Goal: Check status: Check status

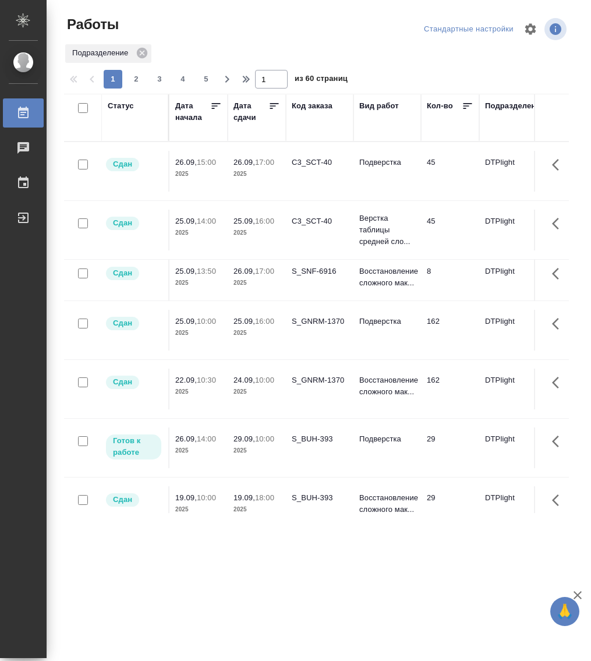
click at [123, 102] on div "Статус" at bounding box center [121, 106] width 26 height 12
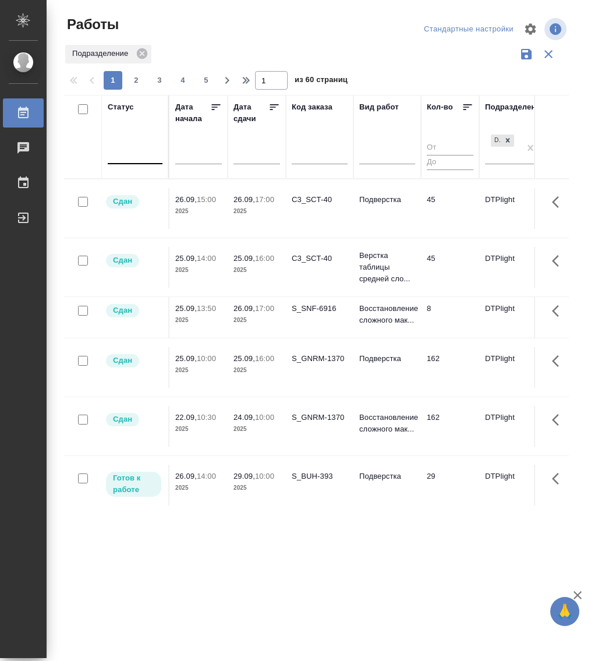
click at [143, 162] on div at bounding box center [135, 153] width 55 height 22
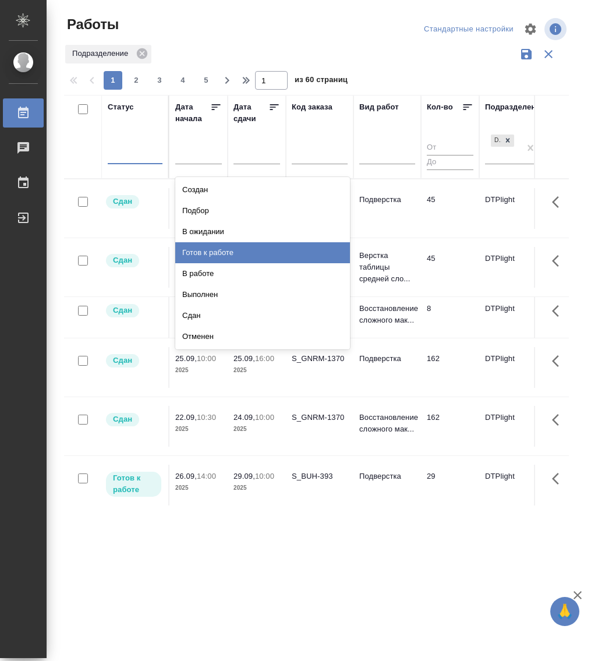
click at [239, 249] on div "Готов к работе" at bounding box center [262, 252] width 175 height 21
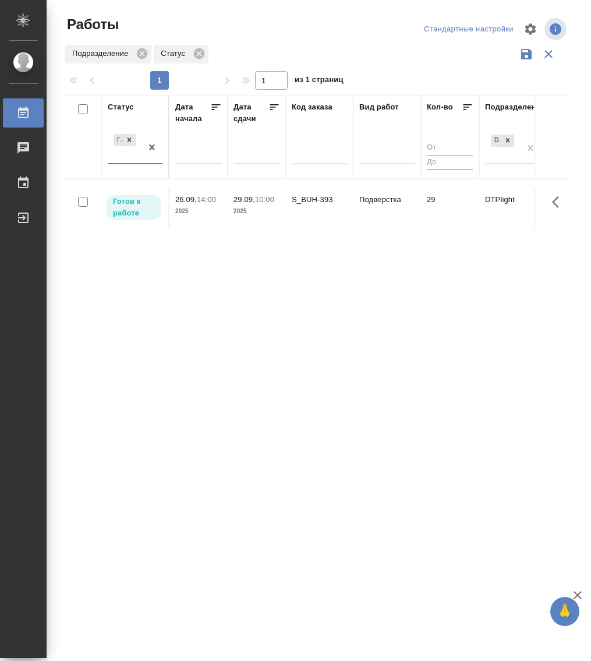
click at [143, 162] on div at bounding box center [151, 147] width 21 height 31
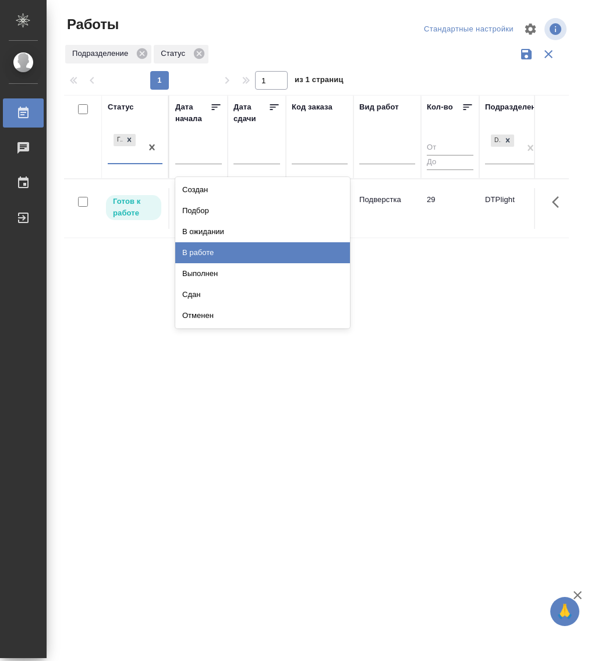
click at [226, 252] on div "В работе" at bounding box center [262, 252] width 175 height 21
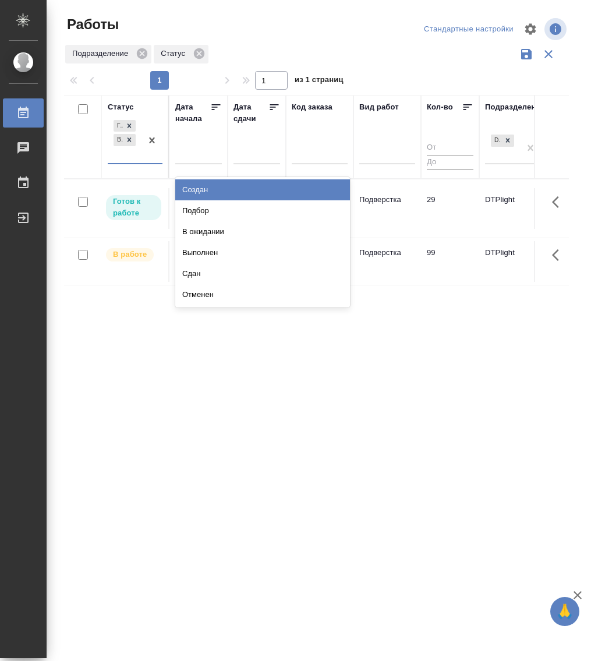
click at [140, 160] on div "Готов к работе В работе" at bounding box center [125, 140] width 34 height 45
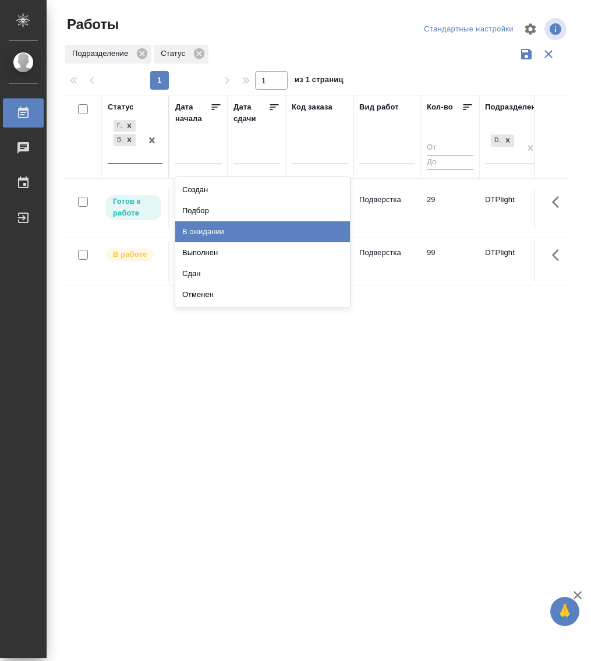
click at [232, 235] on div "В ожидании" at bounding box center [262, 231] width 175 height 21
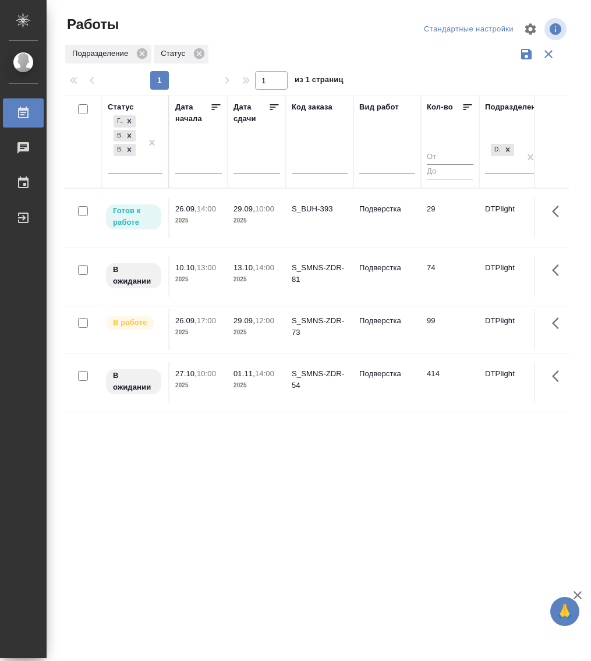
click at [246, 208] on p "29.09," at bounding box center [244, 208] width 22 height 9
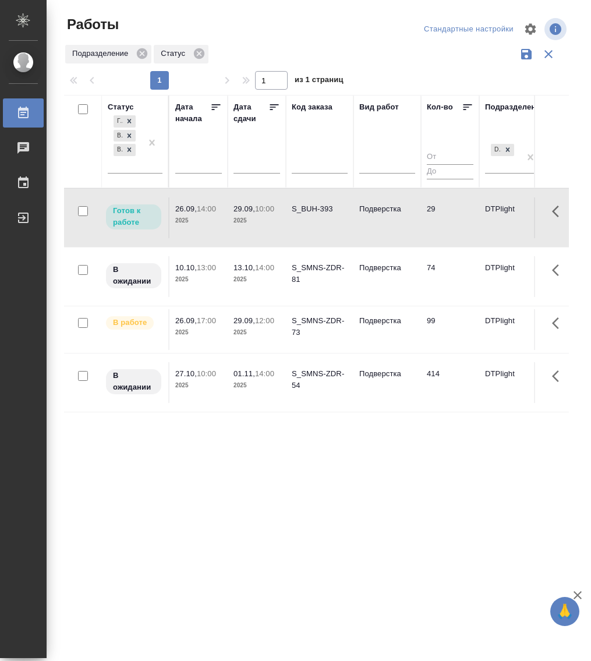
click at [246, 208] on p "29.09," at bounding box center [244, 208] width 22 height 9
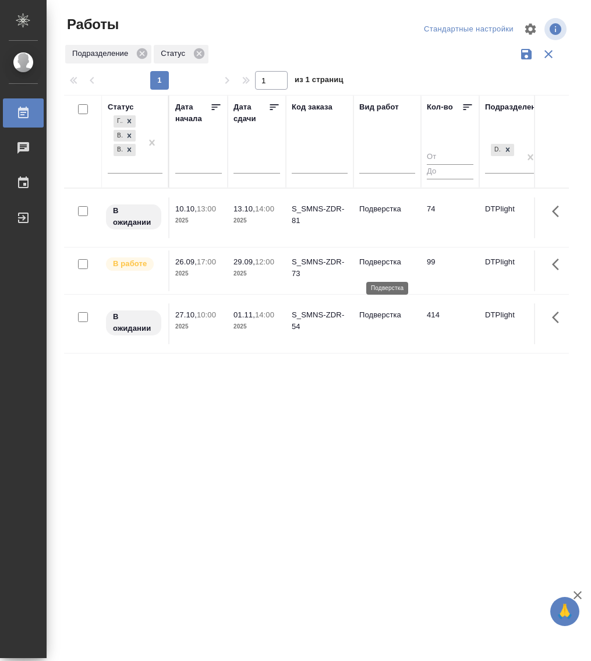
click at [385, 268] on p "Подверстка" at bounding box center [387, 262] width 56 height 12
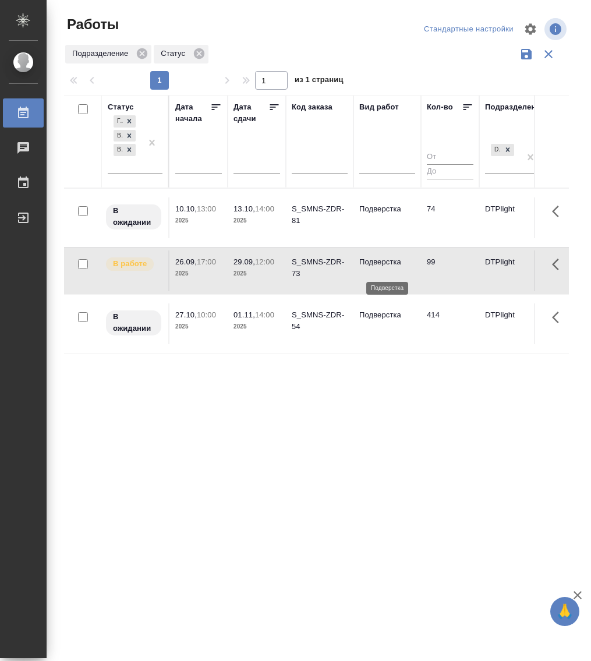
click at [385, 268] on p "Подверстка" at bounding box center [387, 262] width 56 height 12
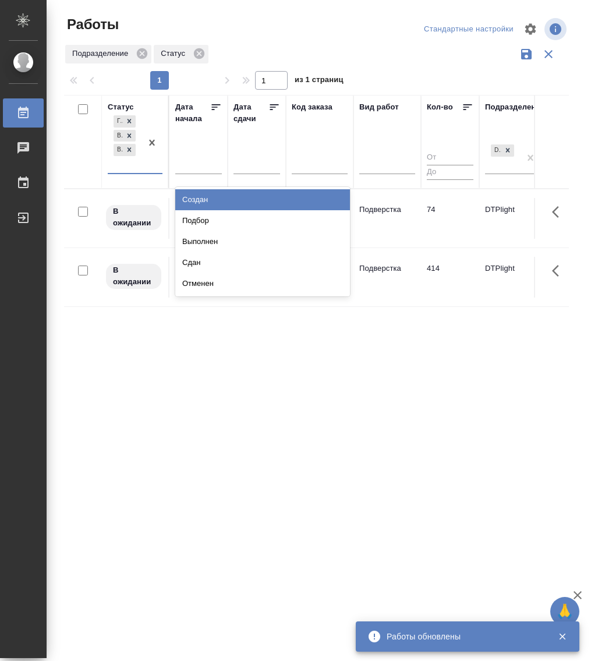
click at [139, 173] on div "Готов к работе В работе В ожидании" at bounding box center [135, 143] width 55 height 61
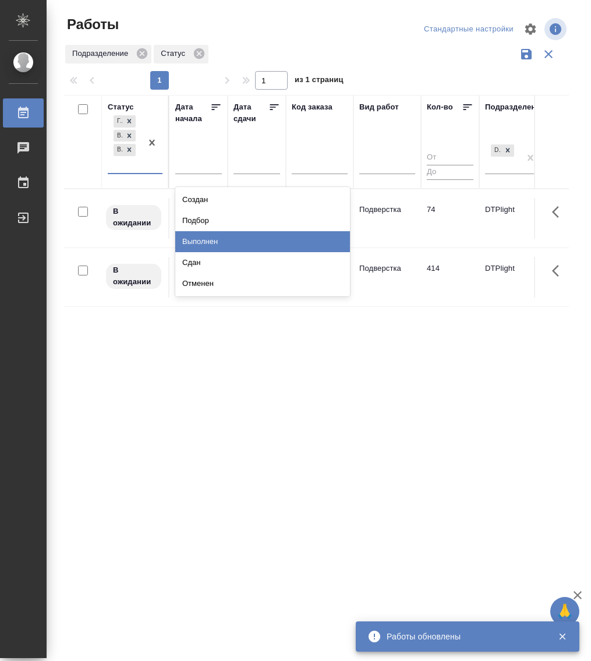
click at [222, 238] on div "Выполнен" at bounding box center [262, 241] width 175 height 21
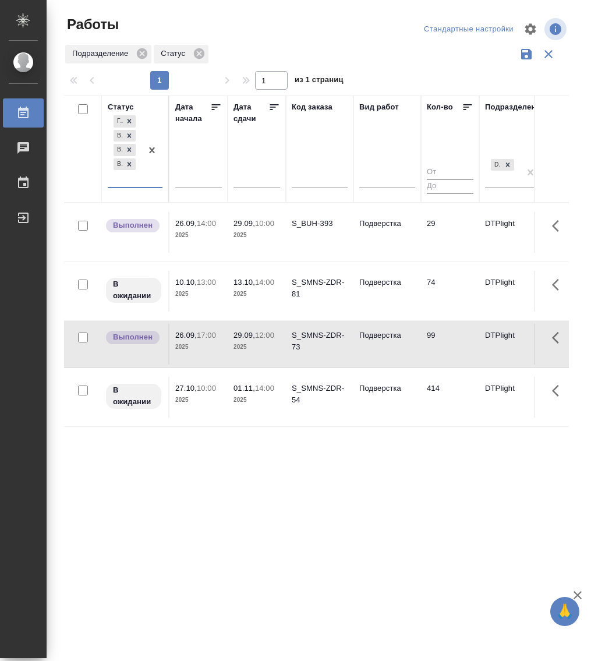
click at [133, 183] on div "Готов к работе В работе В ожидании Выполнен" at bounding box center [125, 150] width 34 height 74
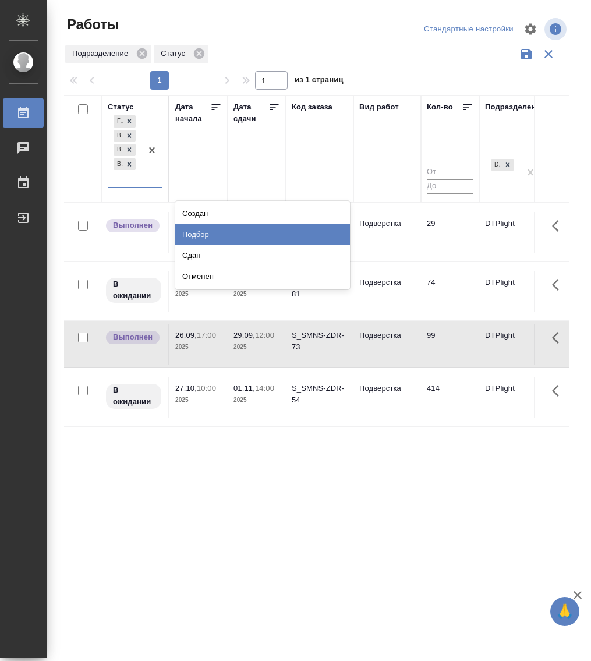
click at [214, 233] on div "Подбор" at bounding box center [262, 234] width 175 height 21
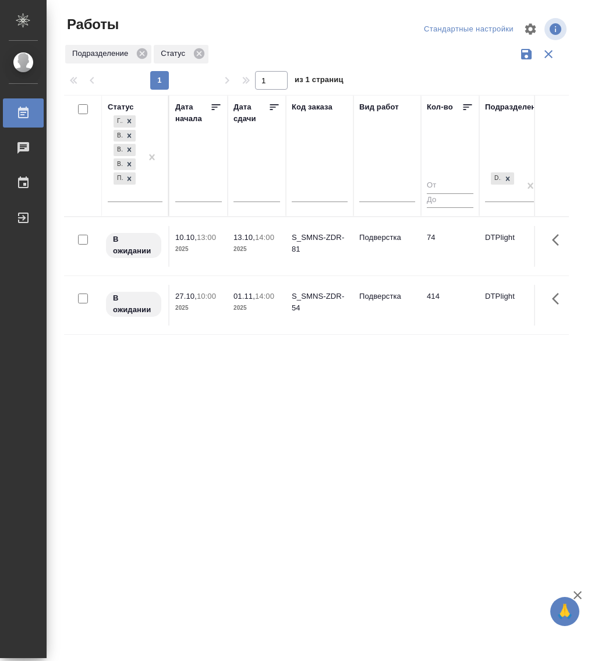
click at [244, 403] on div "Статус Готов к работе В работе В ожидании Выполнен Подбор Дата начала Дата сдач…" at bounding box center [316, 304] width 505 height 419
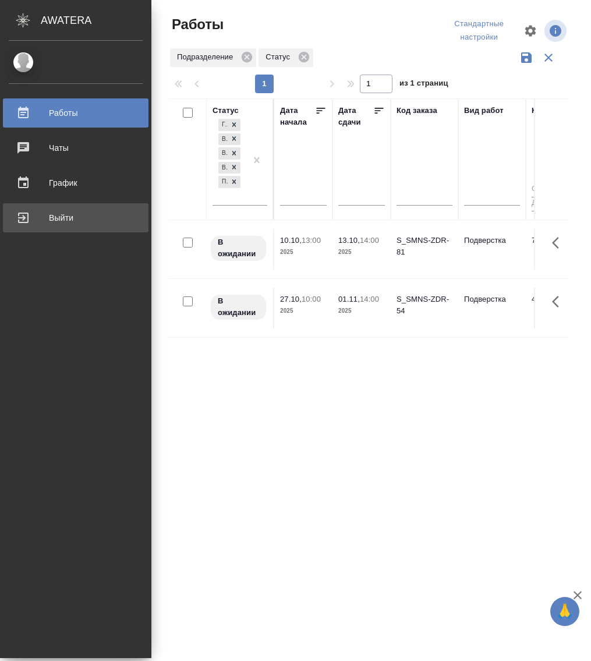
click at [54, 203] on link "Выйти" at bounding box center [76, 217] width 146 height 29
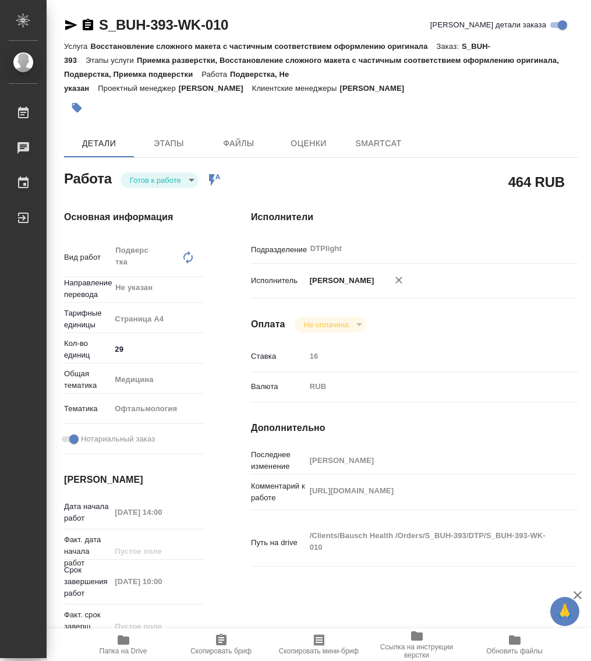
type textarea "x"
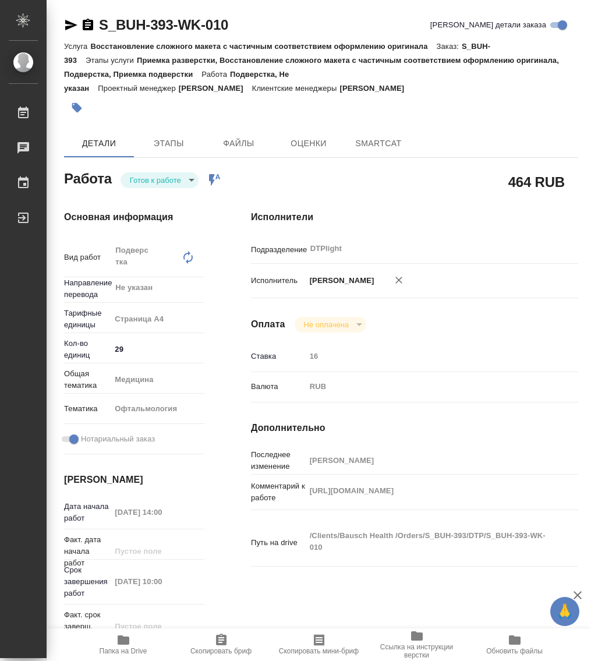
type textarea "x"
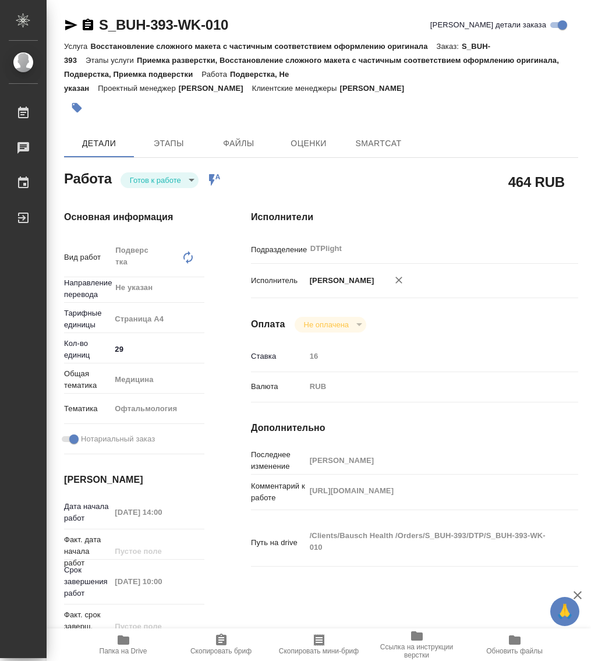
type textarea "x"
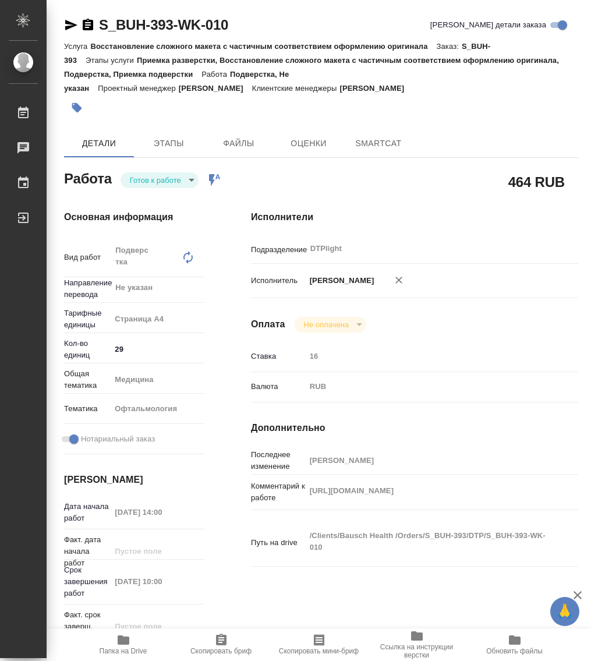
type textarea "x"
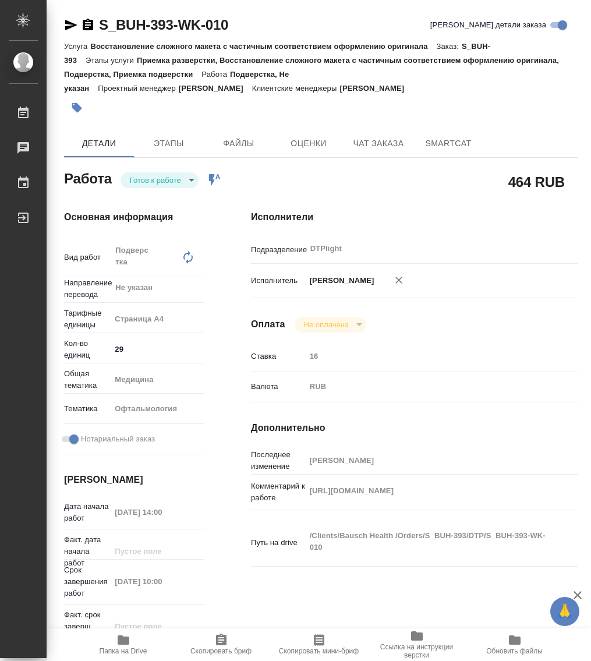
type textarea "x"
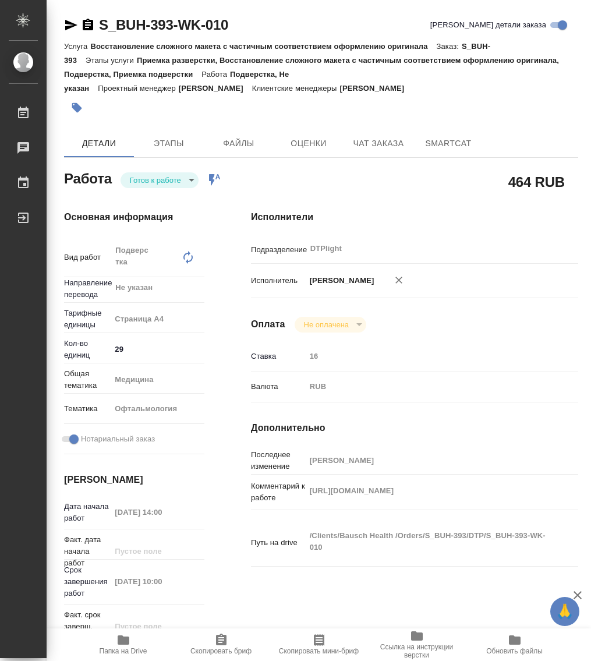
type textarea "x"
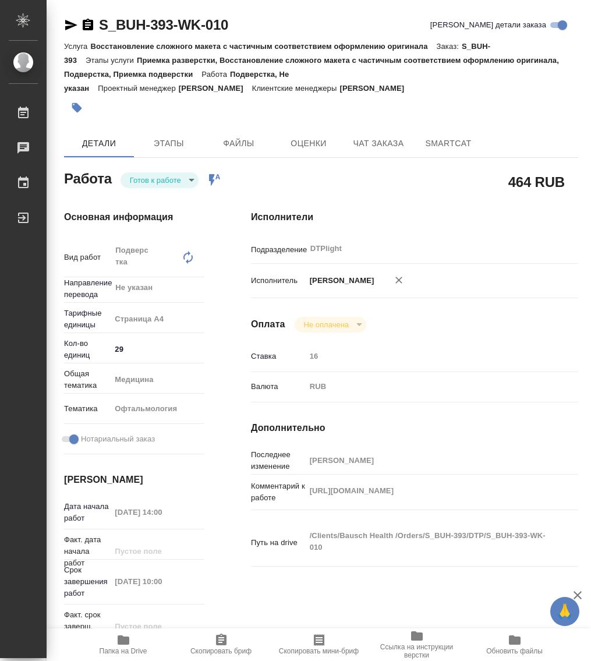
click at [165, 180] on body "🙏 .cls-1 fill:#fff; AWATERA Работы Чаты График Выйти S_BUH-393-WK-010 Кратко де…" at bounding box center [295, 330] width 591 height 661
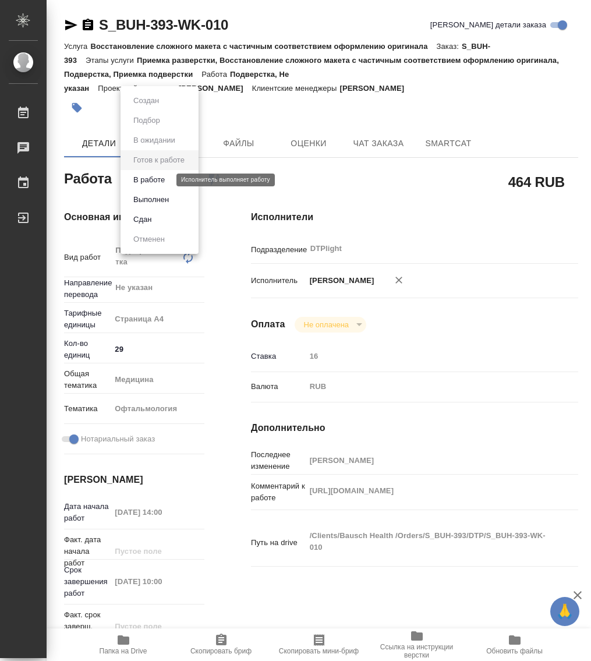
click at [163, 179] on button "В работе" at bounding box center [149, 179] width 38 height 13
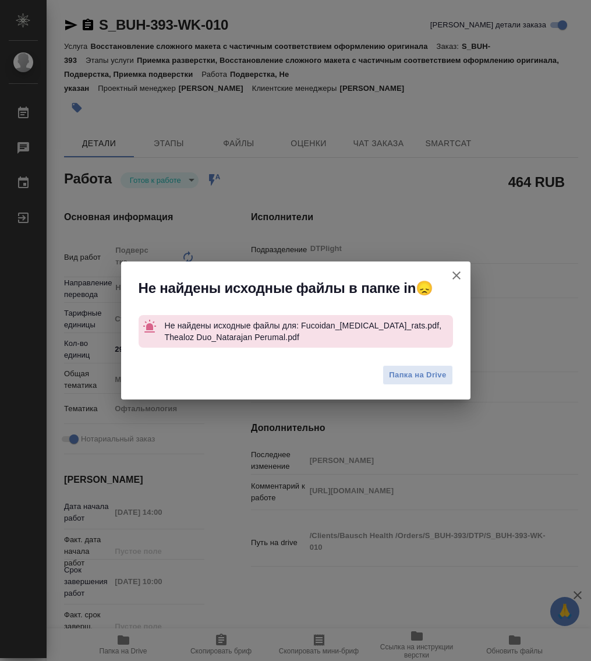
type textarea "x"
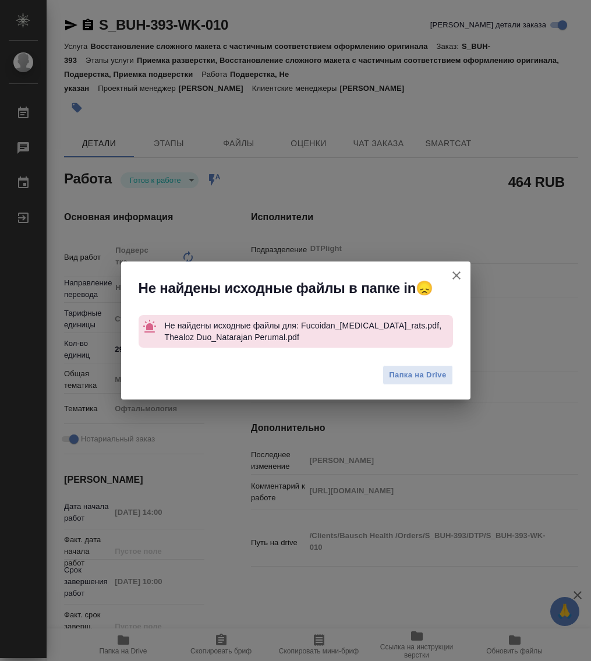
type textarea "x"
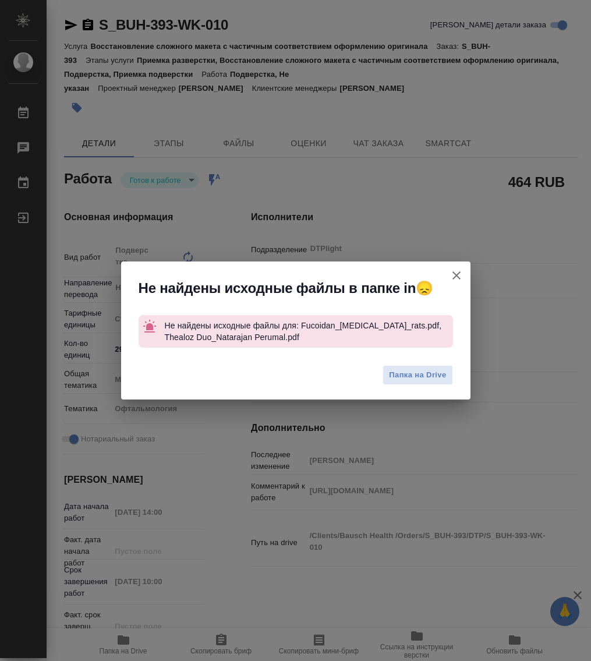
type textarea "x"
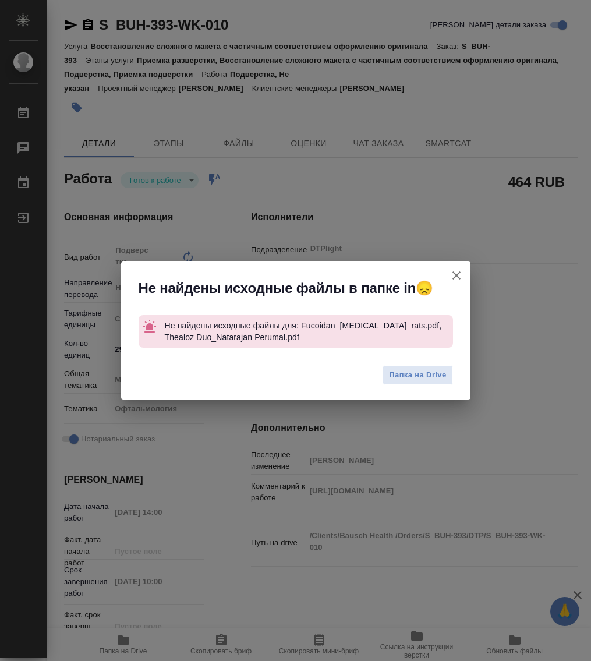
type textarea "x"
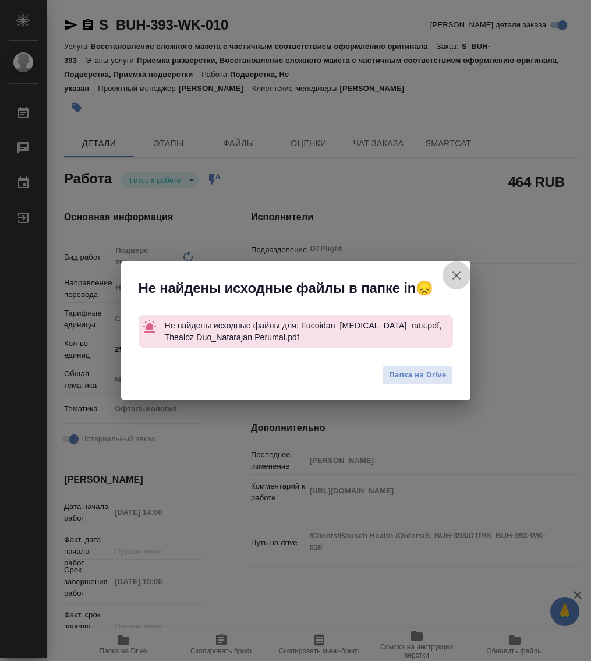
click at [456, 279] on icon "button" at bounding box center [456, 275] width 14 height 14
type textarea "x"
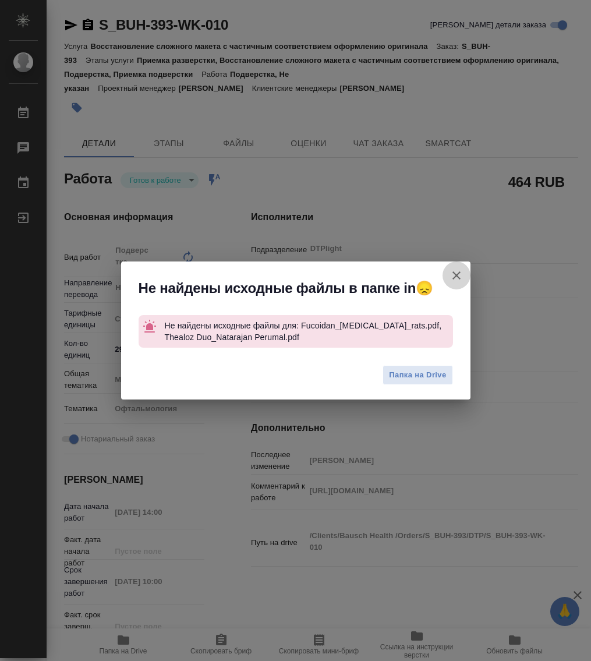
type textarea "x"
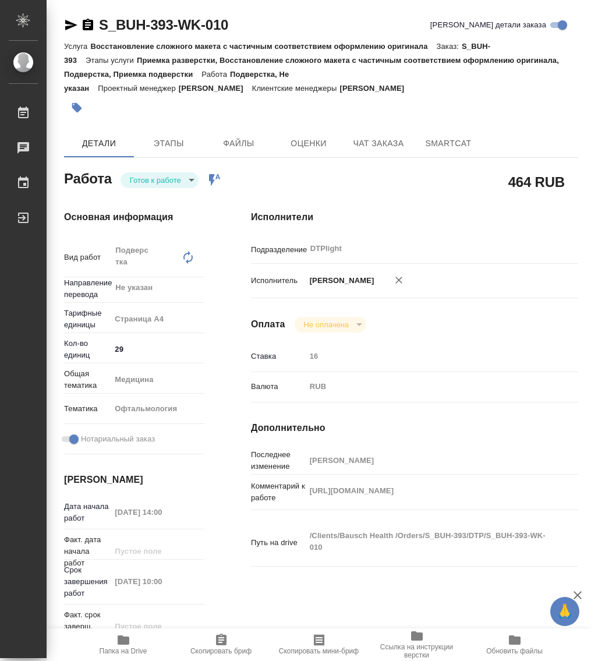
click at [117, 643] on icon "button" at bounding box center [123, 640] width 14 height 14
click at [148, 182] on body "🙏 .cls-1 fill:#fff; AWATERA Работы 0 Чаты График Выйти S_BUH-393-WK-010 Кратко …" at bounding box center [295, 330] width 591 height 661
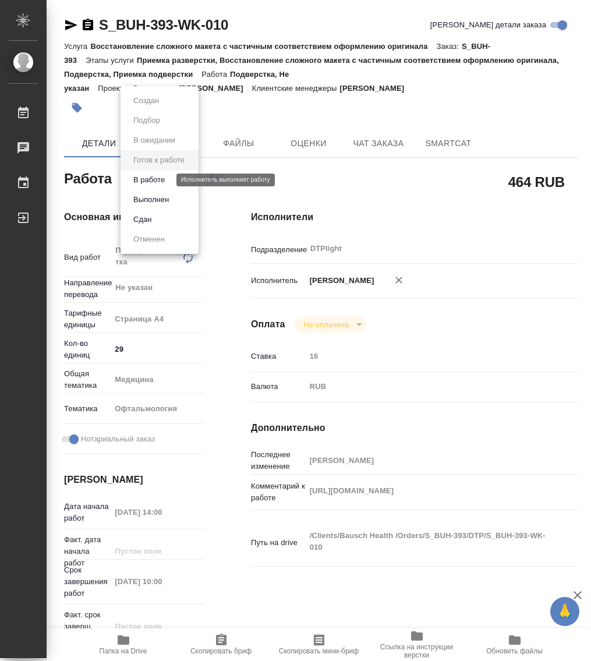
click at [156, 179] on button "В работе" at bounding box center [149, 179] width 38 height 13
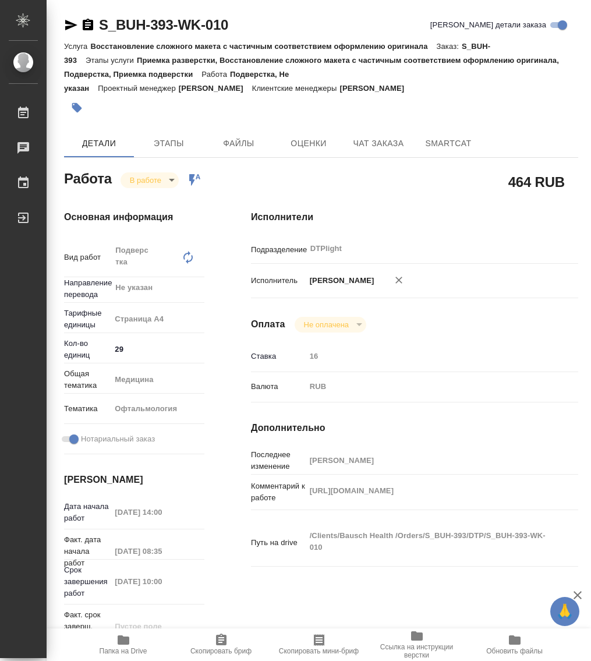
type textarea "x"
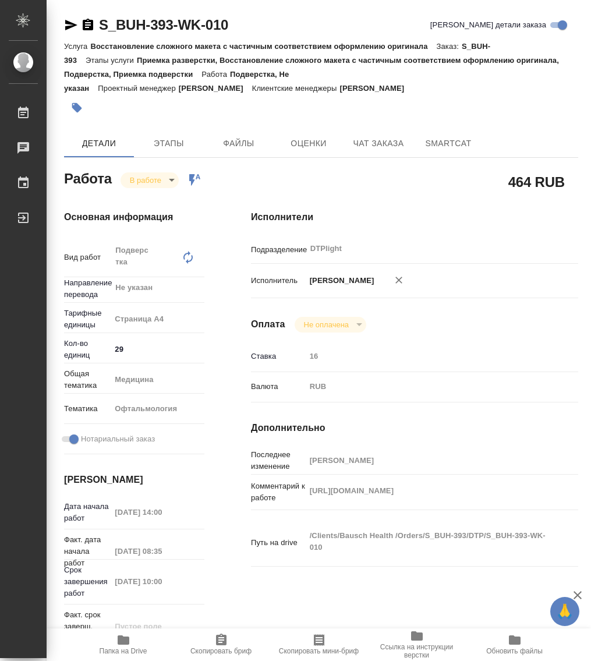
type textarea "x"
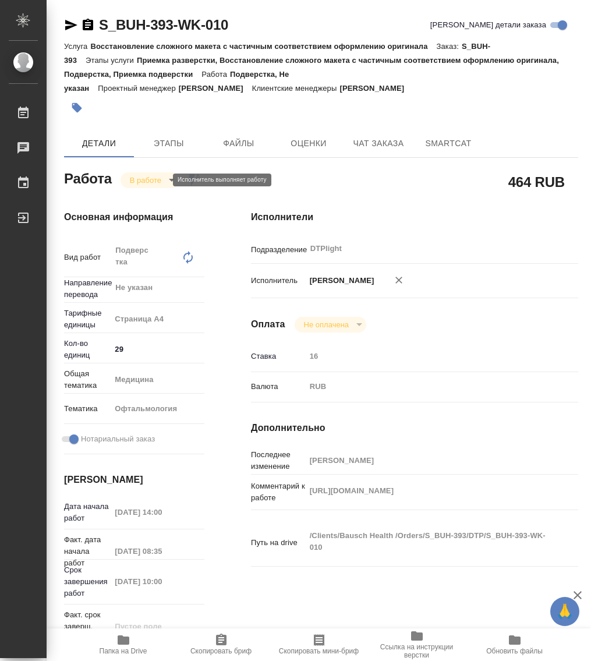
click at [161, 182] on body "🙏 .cls-1 fill:#fff; AWATERA Работы 0 Чаты График Выйти S_BUH-393-WK-010 Кратко …" at bounding box center [295, 330] width 591 height 661
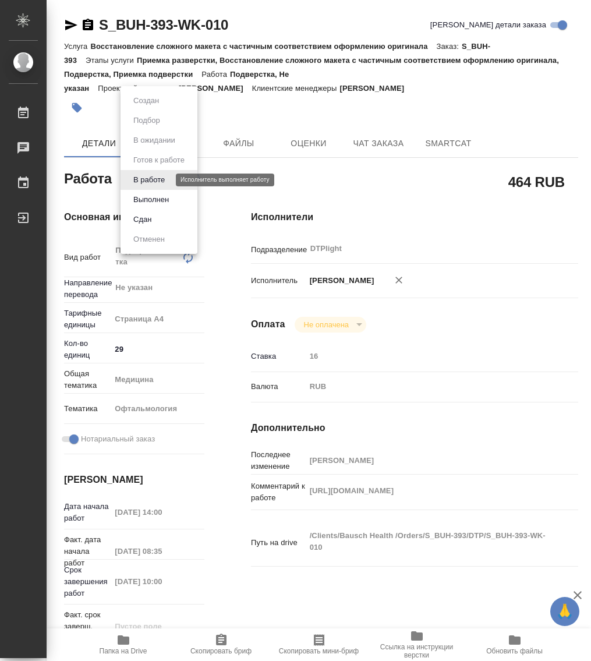
type textarea "x"
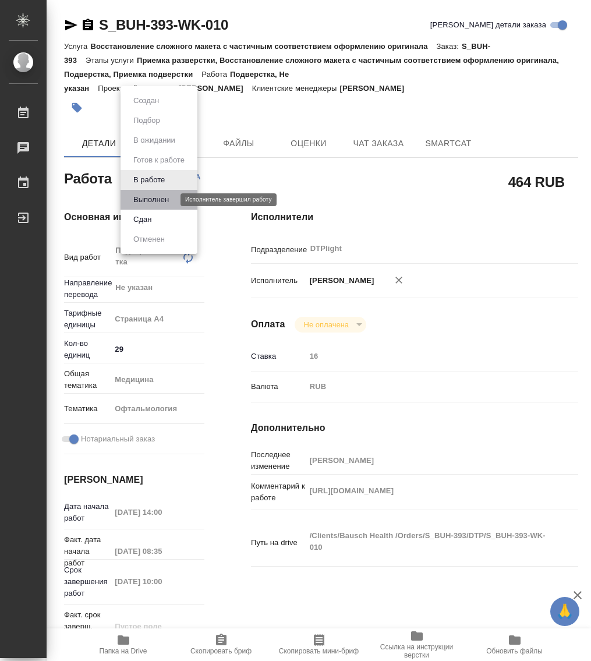
click at [160, 199] on button "Выполнен" at bounding box center [151, 199] width 42 height 13
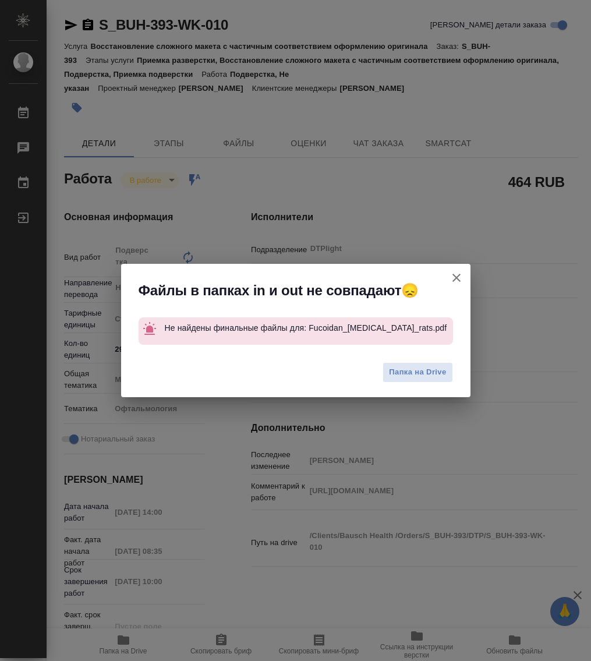
type textarea "x"
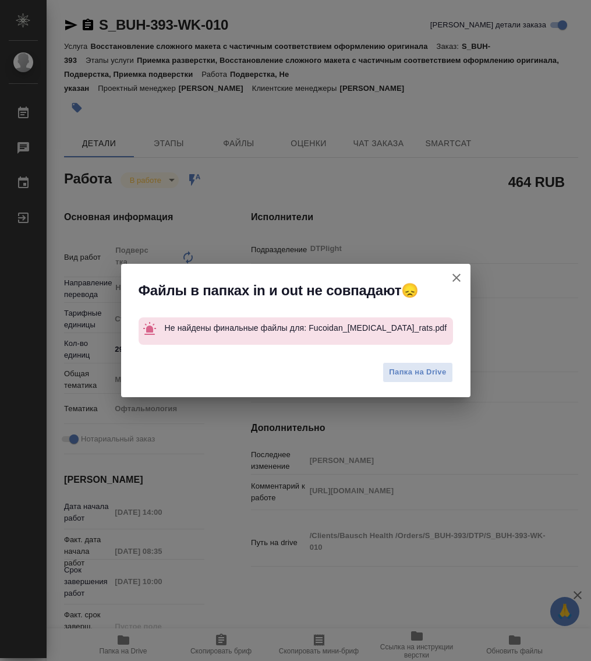
type textarea "x"
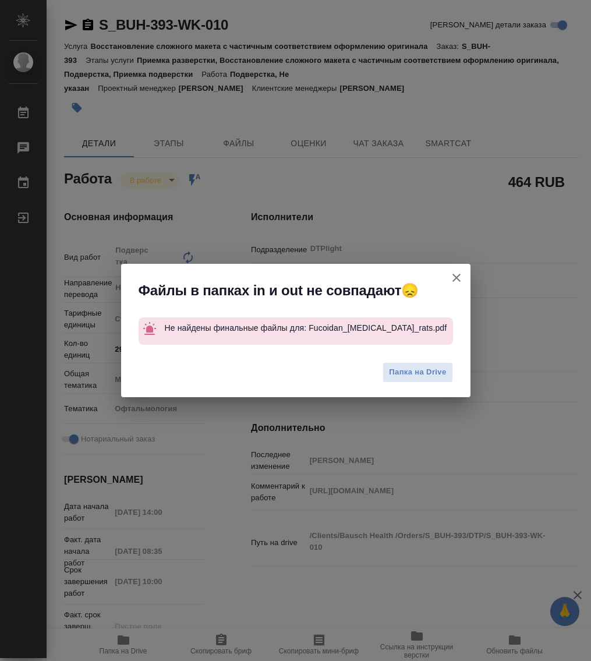
type textarea "x"
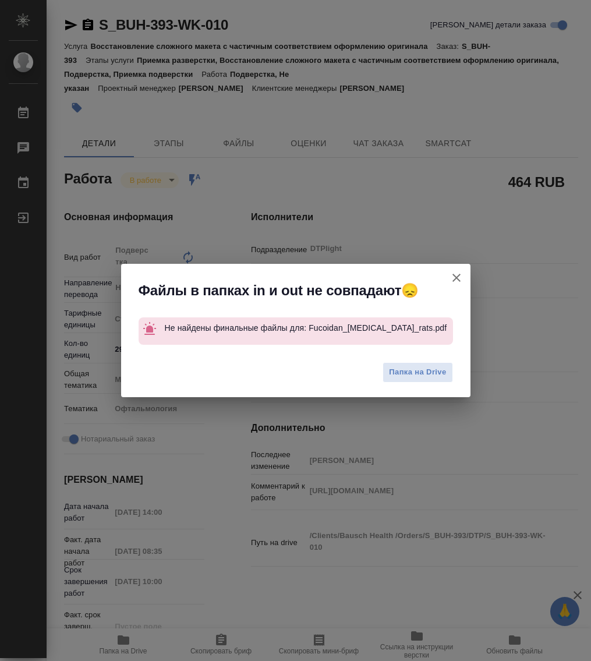
type textarea "x"
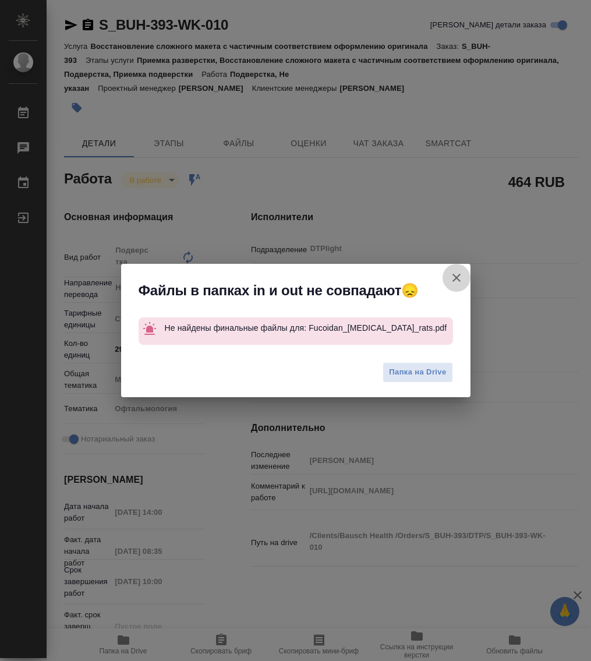
click at [456, 280] on icon "button" at bounding box center [456, 278] width 14 height 14
type textarea "x"
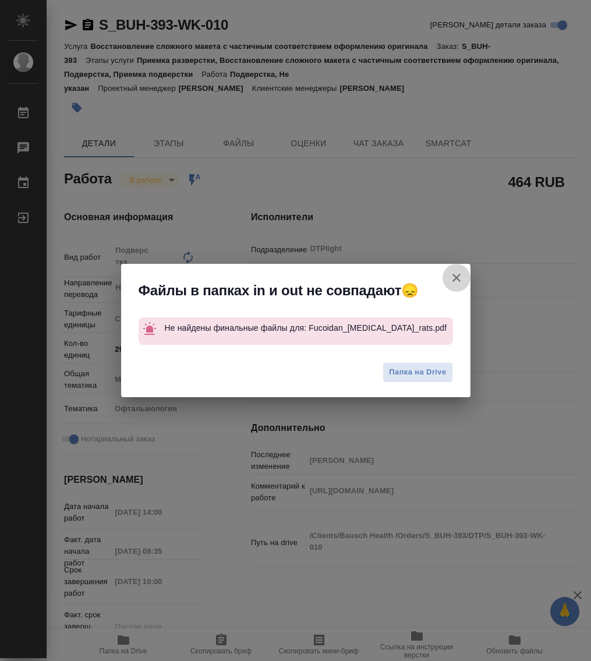
type textarea "x"
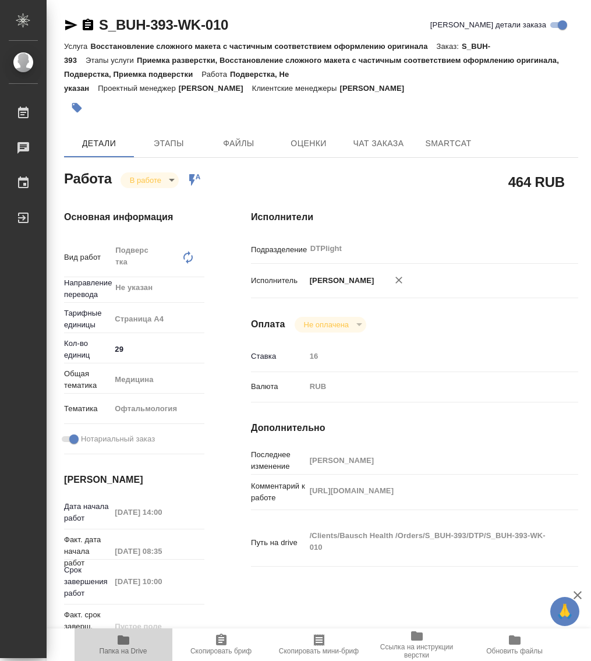
click at [130, 643] on span "Папка на Drive" at bounding box center [124, 644] width 84 height 22
click at [146, 182] on body "🙏 .cls-1 fill:#fff; AWATERA Работы 0 Чаты График Выйти S_BUH-393-WK-010 Кратко …" at bounding box center [295, 330] width 591 height 661
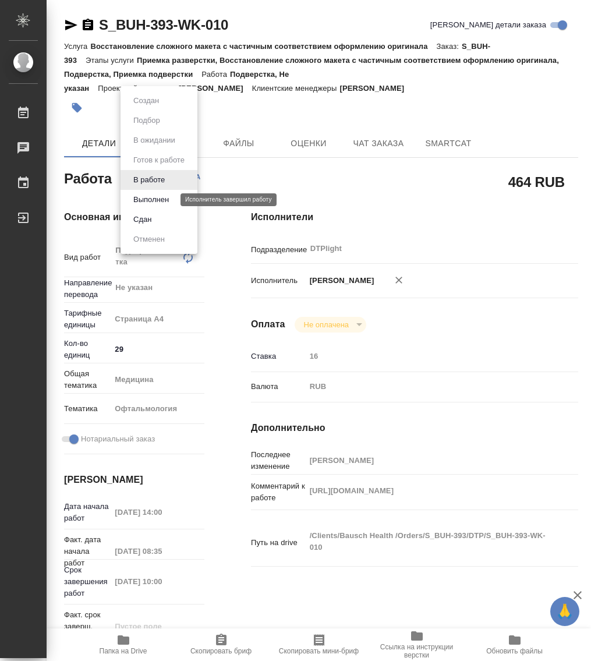
click at [158, 195] on button "Выполнен" at bounding box center [151, 199] width 42 height 13
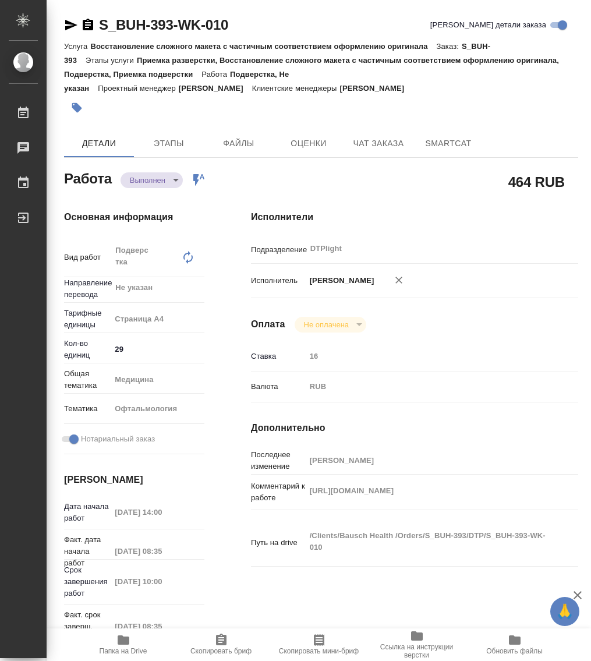
type textarea "x"
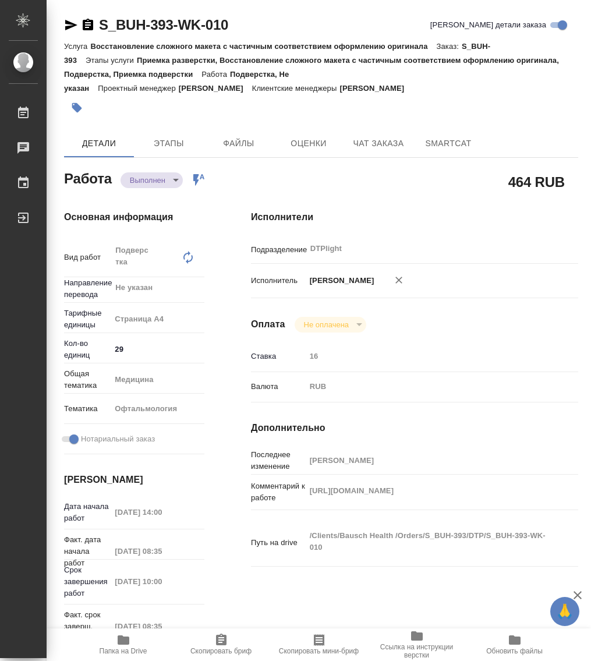
type textarea "x"
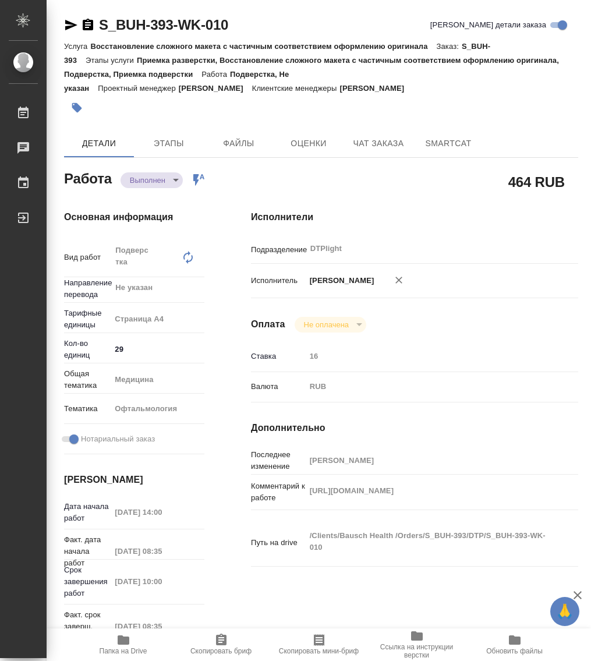
type textarea "x"
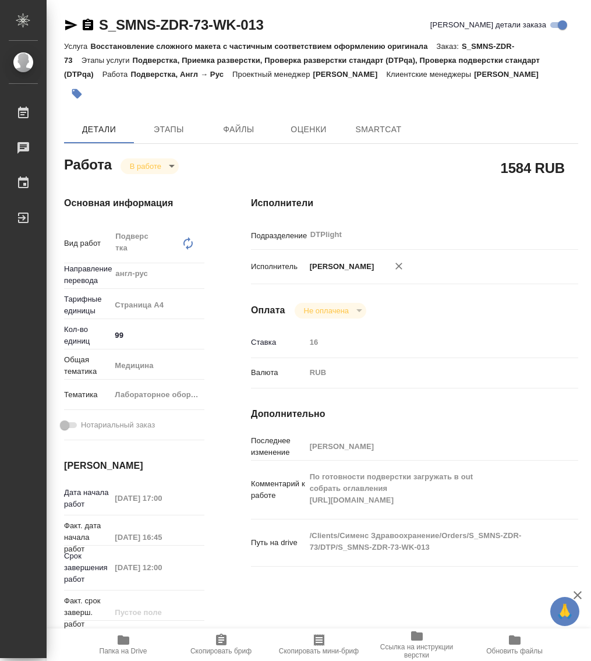
type textarea "x"
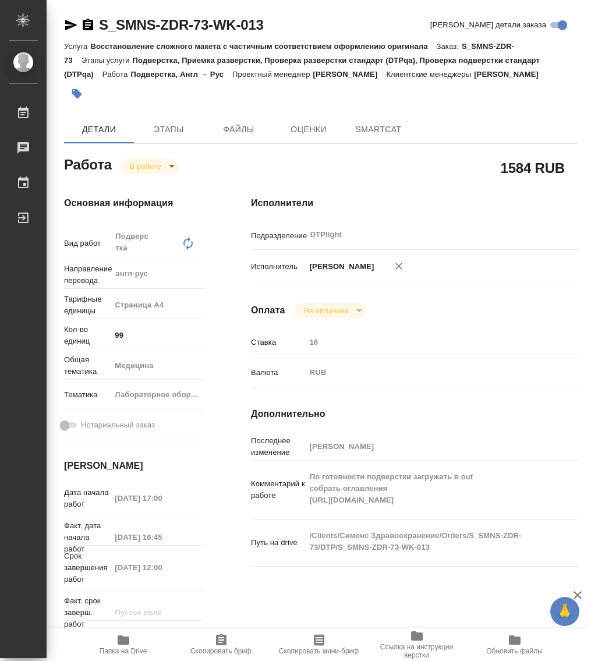
type textarea "x"
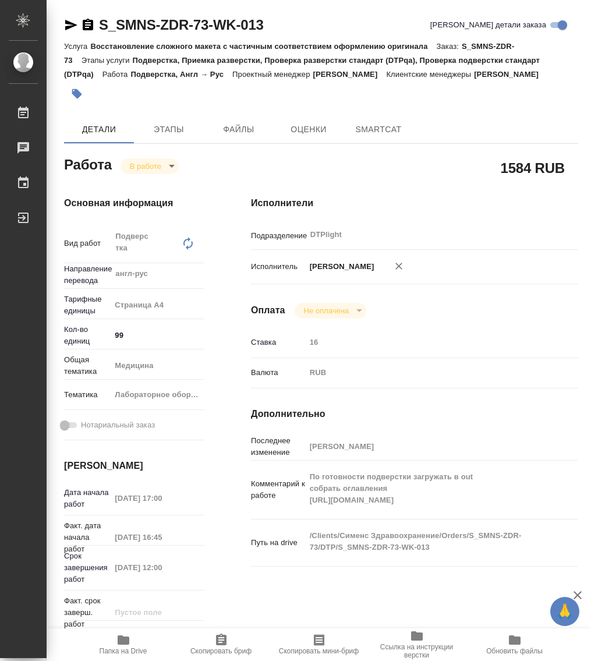
type textarea "x"
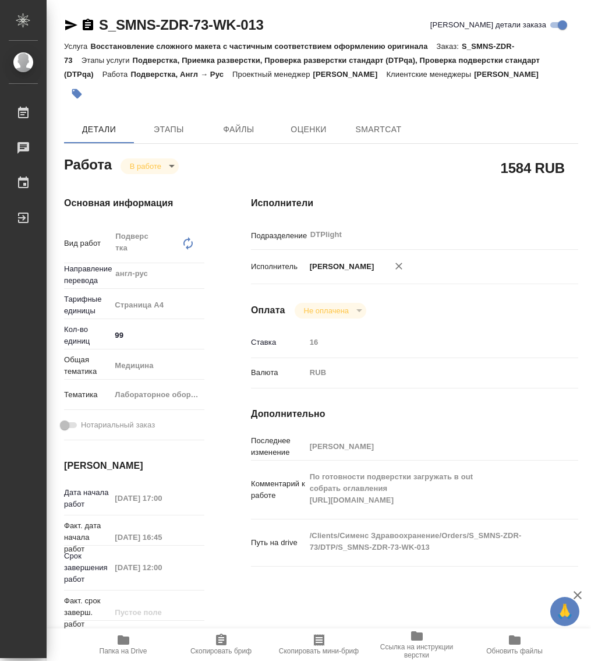
type textarea "x"
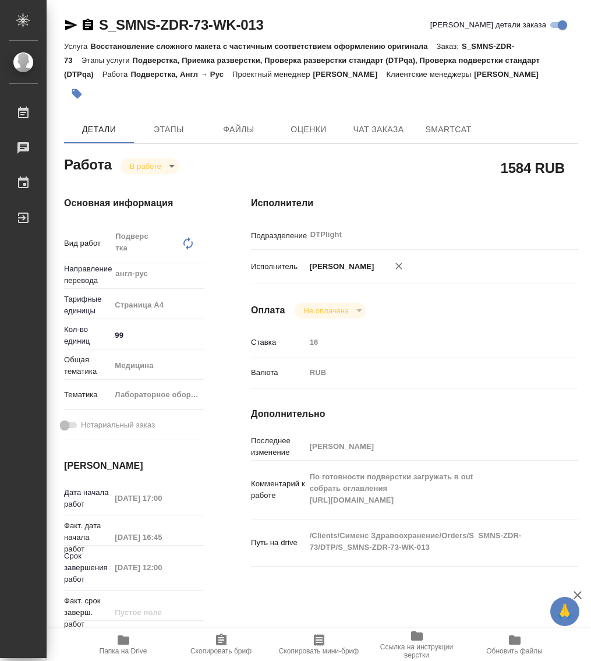
type textarea "x"
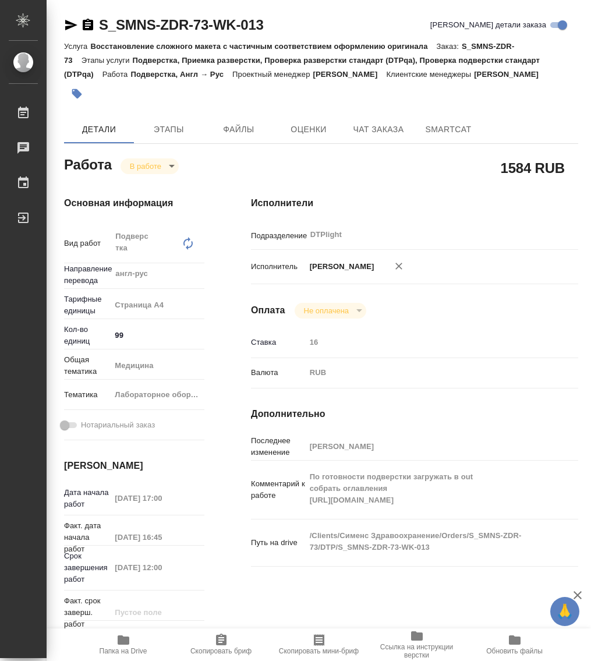
type textarea "x"
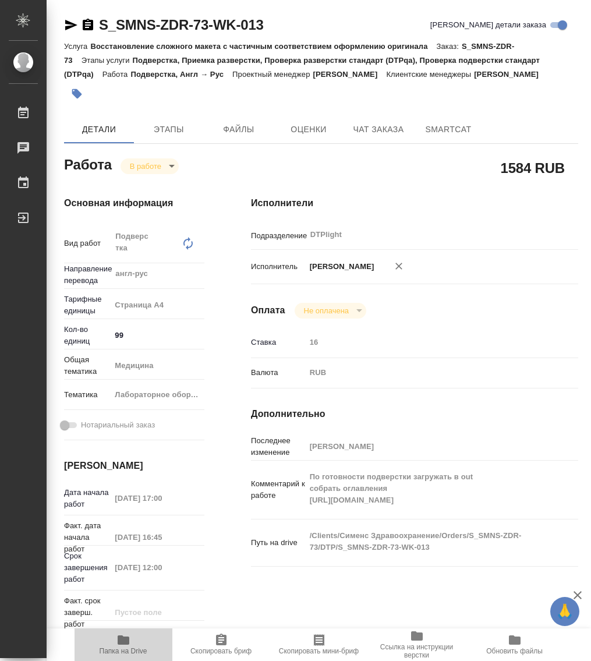
click at [130, 643] on icon "button" at bounding box center [123, 640] width 14 height 14
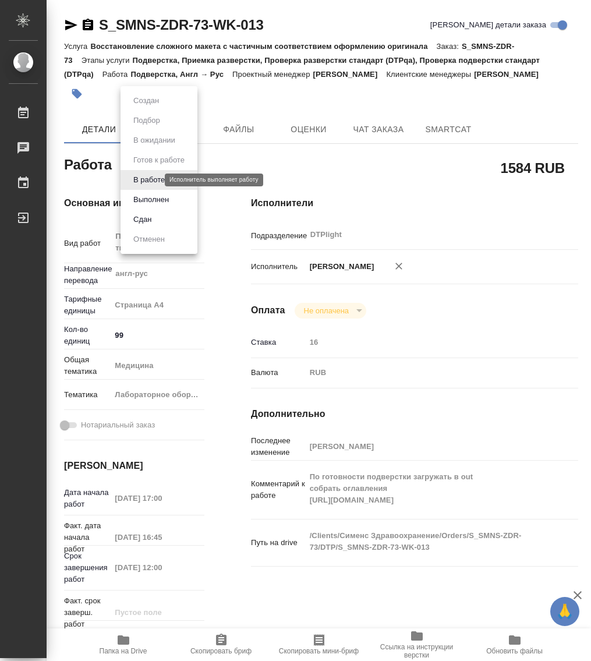
click at [140, 178] on body "🙏 .cls-1 fill:#fff; AWATERA Работы 0 Чаты График Выйти S_SMNS-ZDR-73-WK-013 Кра…" at bounding box center [295, 330] width 591 height 661
click at [163, 200] on button "Выполнен" at bounding box center [151, 199] width 42 height 13
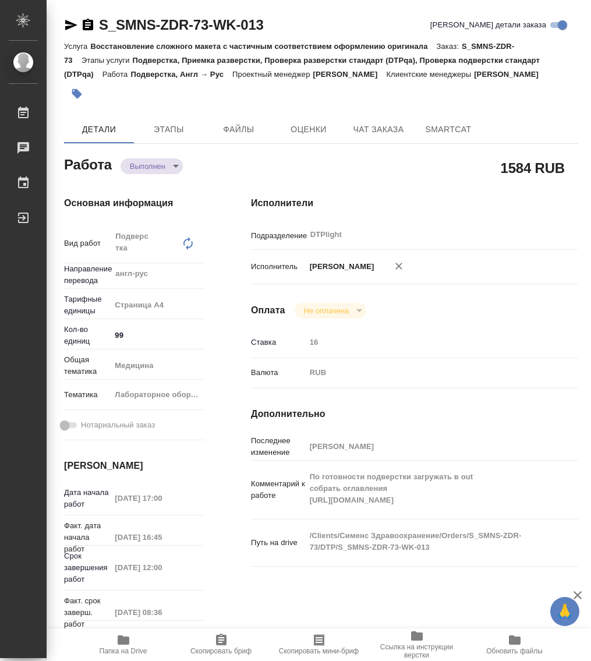
type textarea "x"
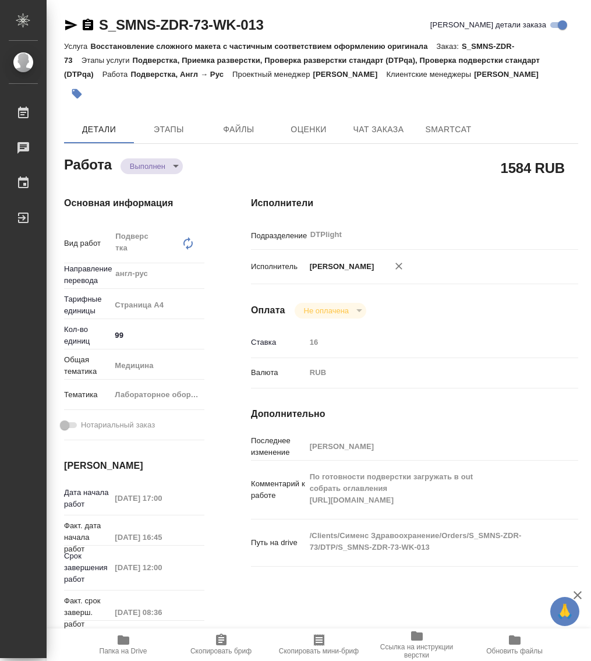
type textarea "x"
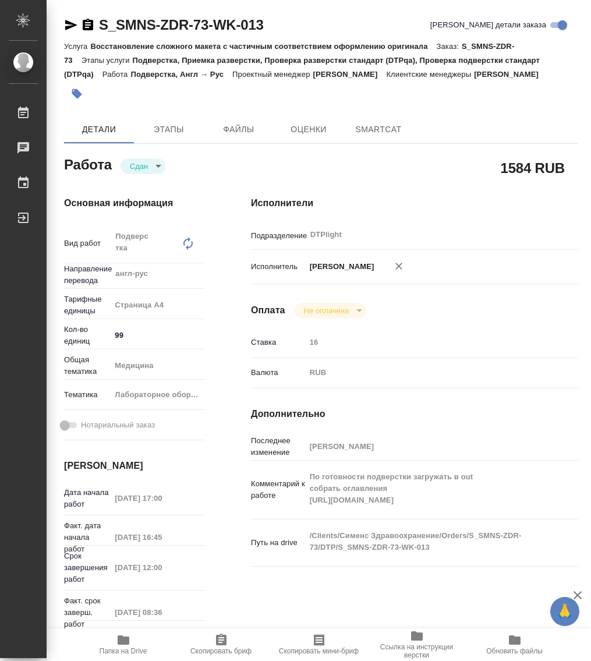
type textarea "x"
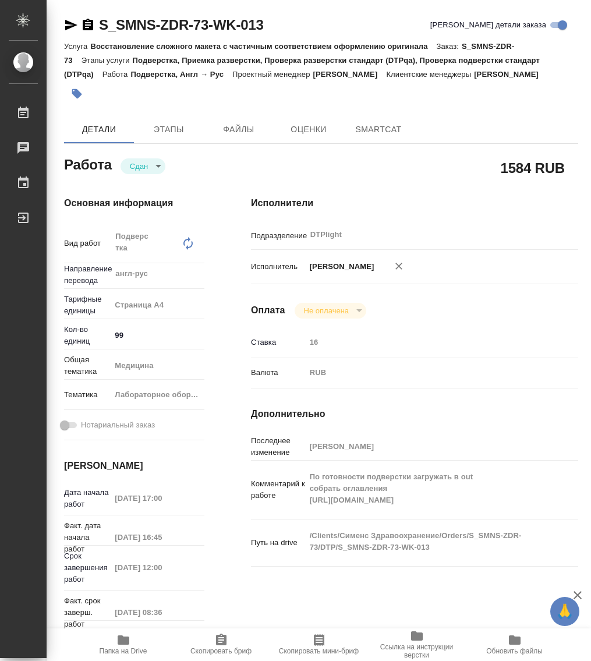
type textarea "x"
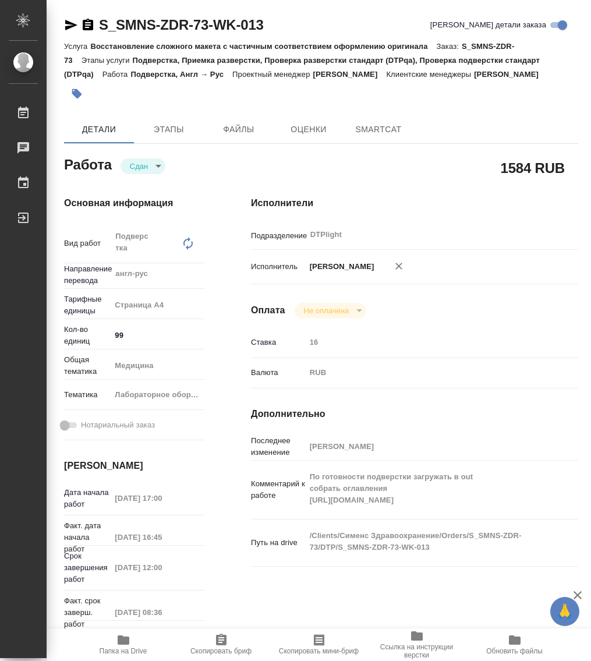
type textarea "x"
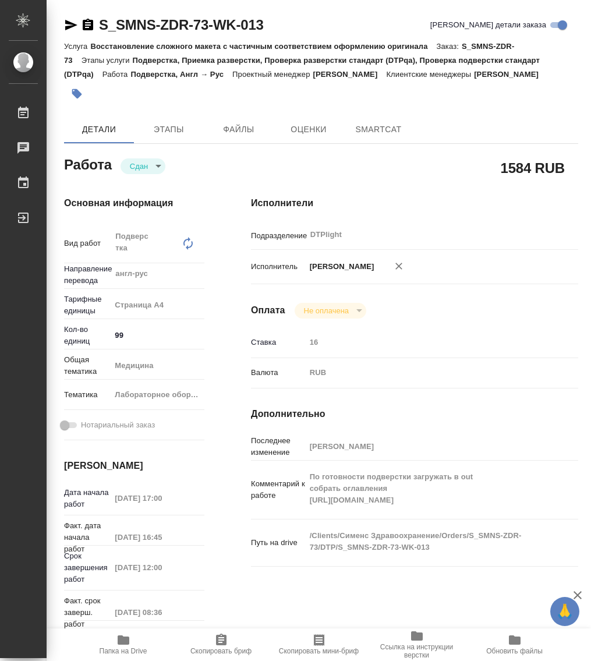
type textarea "x"
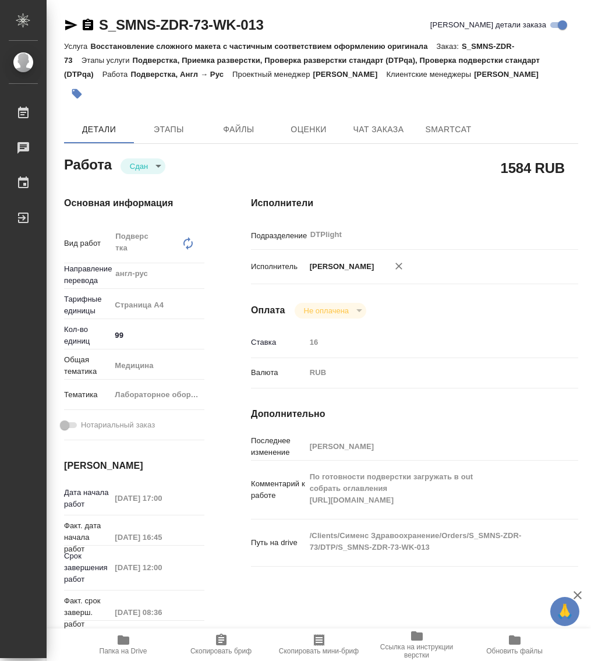
type textarea "x"
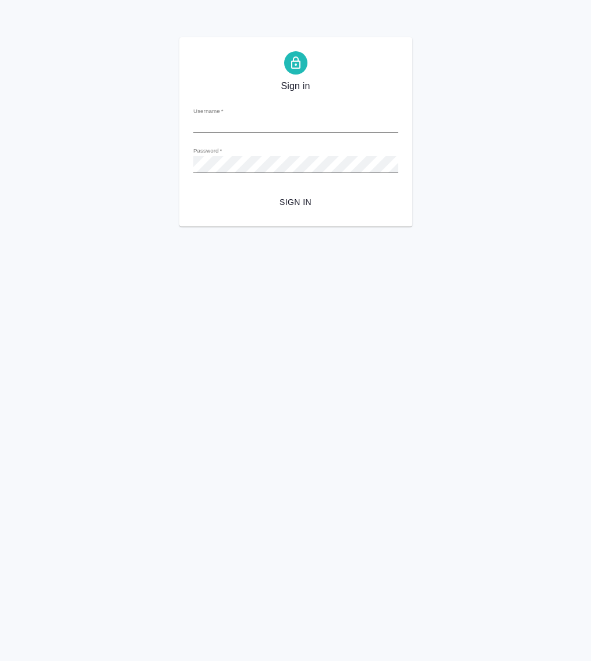
type input "[PERSON_NAME][EMAIL_ADDRESS][DOMAIN_NAME]"
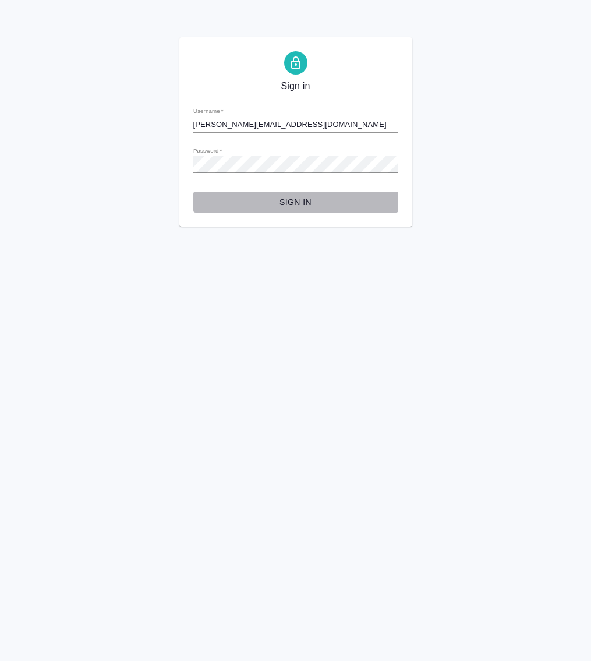
drag, startPoint x: 285, startPoint y: 199, endPoint x: 276, endPoint y: 200, distance: 9.5
click at [285, 199] on span "Sign in" at bounding box center [296, 202] width 186 height 15
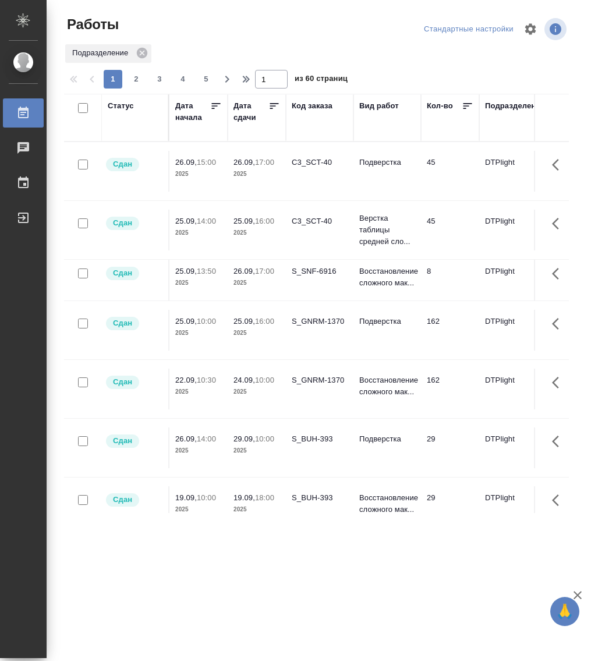
click at [114, 104] on div "Статус" at bounding box center [121, 106] width 26 height 12
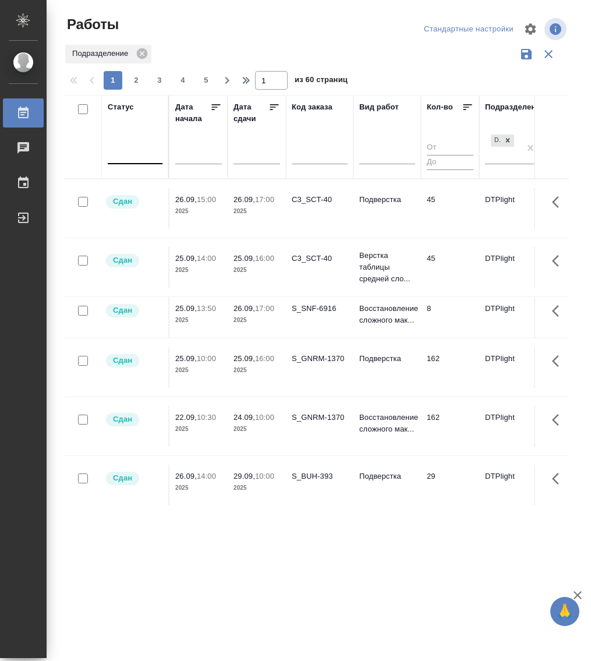
click at [126, 161] on div at bounding box center [135, 153] width 55 height 22
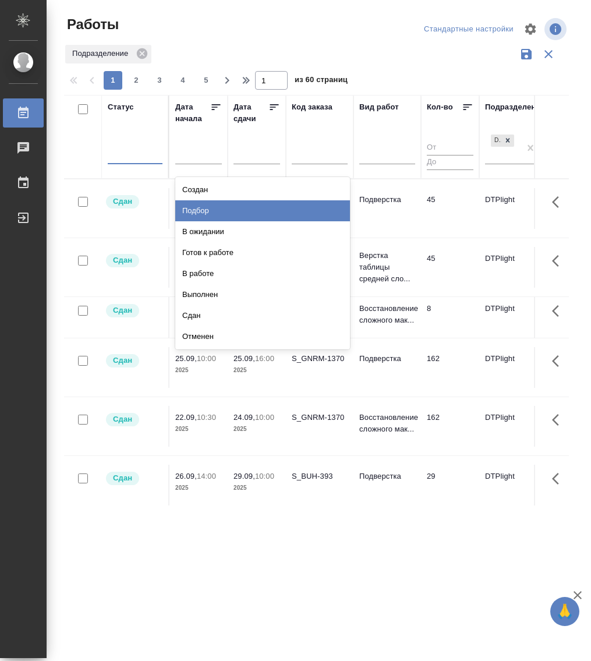
click at [206, 207] on div "Подбор" at bounding box center [262, 210] width 175 height 21
